Goal: Task Accomplishment & Management: Manage account settings

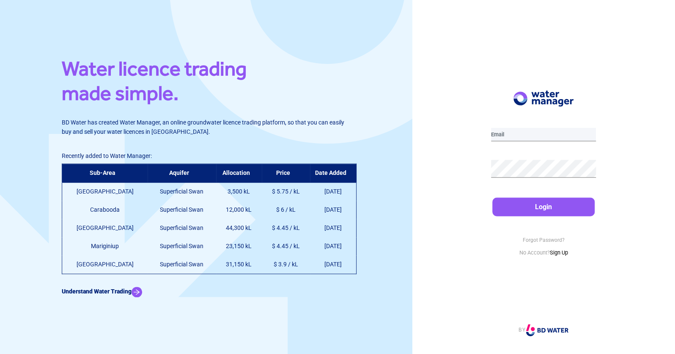
click at [506, 132] on input "email" at bounding box center [543, 135] width 105 height 14
type input "[EMAIL_ADDRESS][DOMAIN_NAME]"
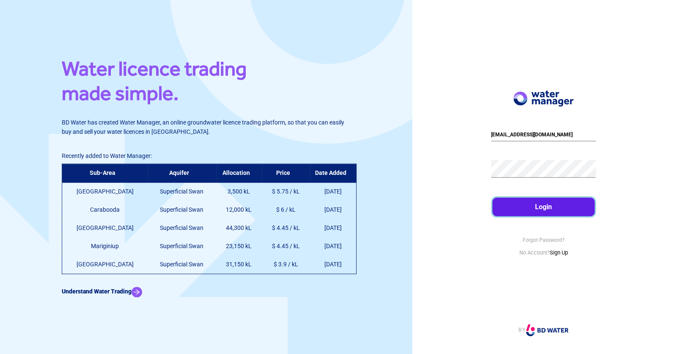
click at [538, 202] on button "Login" at bounding box center [543, 206] width 103 height 19
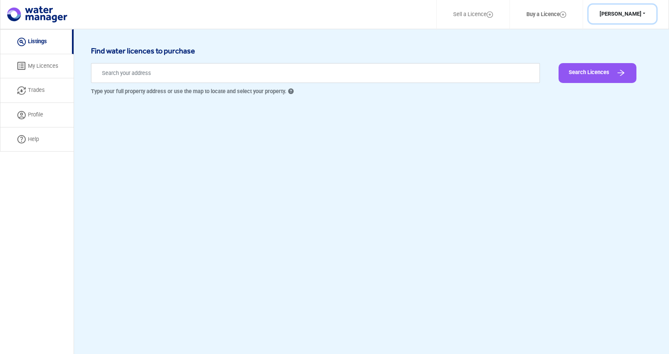
click at [634, 13] on button "[PERSON_NAME]" at bounding box center [622, 14] width 68 height 19
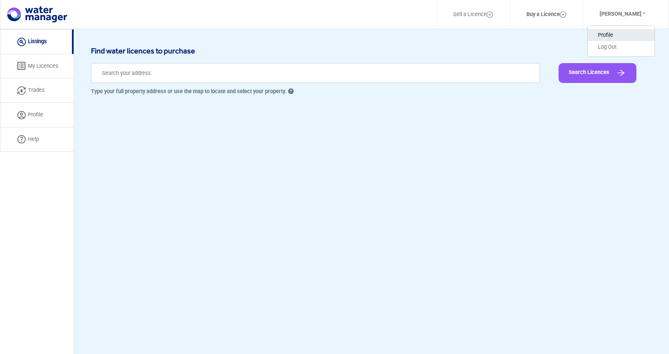
click at [624, 35] on button "Profile" at bounding box center [621, 35] width 67 height 12
